Goal: Task Accomplishment & Management: Manage account settings

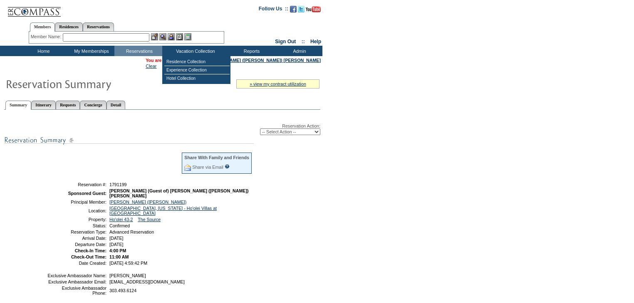
click at [317, 132] on select "-- Select Action -- Modify Reservation Dates Modify Reservation Cost Modify Occ…" at bounding box center [290, 131] width 60 height 7
select select "CancelRes"
click at [260, 128] on select "-- Select Action -- Modify Reservation Dates Modify Reservation Cost Modify Occ…" at bounding box center [290, 131] width 60 height 7
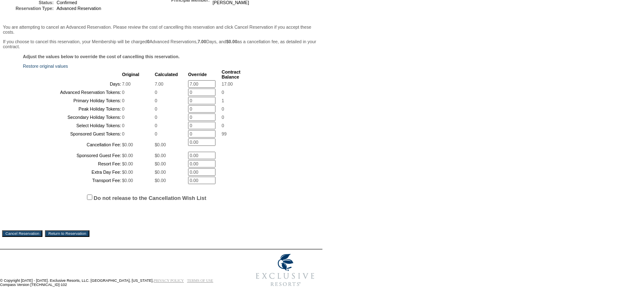
scroll to position [174, 0]
click at [23, 235] on input "Cancel Reservation" at bounding box center [22, 233] width 40 height 7
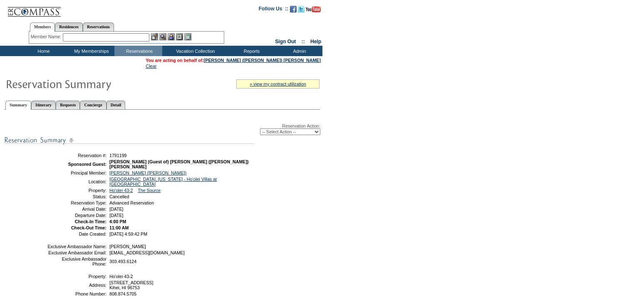
drag, startPoint x: 179, startPoint y: 205, endPoint x: 65, endPoint y: 156, distance: 124.4
click at [65, 156] on tbody "Reservation #: 1791199 Sponsored Guest: Sam Yassin (Guest of) Florendo (Joe) Me…" at bounding box center [149, 194] width 205 height 85
copy tbody "Reservation #: 1791199 Sponsored Guest: Sam Yassin (Guest of) Florendo (Joe) Me…"
click at [65, 158] on table "Reservation #: 1791199 Sponsored Guest: Sam Yassin (Guest of) Florendo (Joe) Me…" at bounding box center [150, 194] width 208 height 87
drag, startPoint x: 213, startPoint y: 203, endPoint x: 199, endPoint y: 202, distance: 14.2
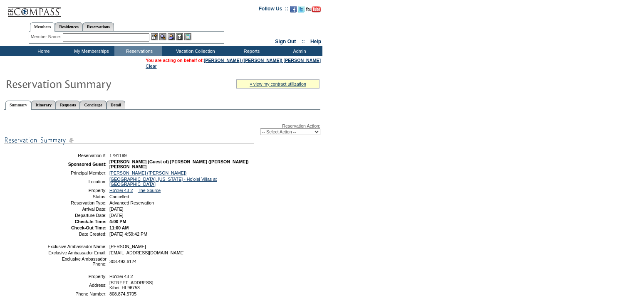
click at [213, 213] on td "Saturday, November 15, 2025" at bounding box center [180, 215] width 145 height 5
drag, startPoint x: 180, startPoint y: 207, endPoint x: 68, endPoint y: 158, distance: 122.3
click at [68, 158] on tbody "Reservation #: 1791199 Sponsored Guest: Sam Yassin (Guest of) Florendo (Joe) Me…" at bounding box center [149, 194] width 205 height 85
copy tbody "Reservation #: 1791199 Sponsored Guest: Sam Yassin (Guest of) Florendo (Joe) Me…"
click at [49, 50] on td "Home" at bounding box center [43, 51] width 48 height 10
